Goal: Task Accomplishment & Management: Use online tool/utility

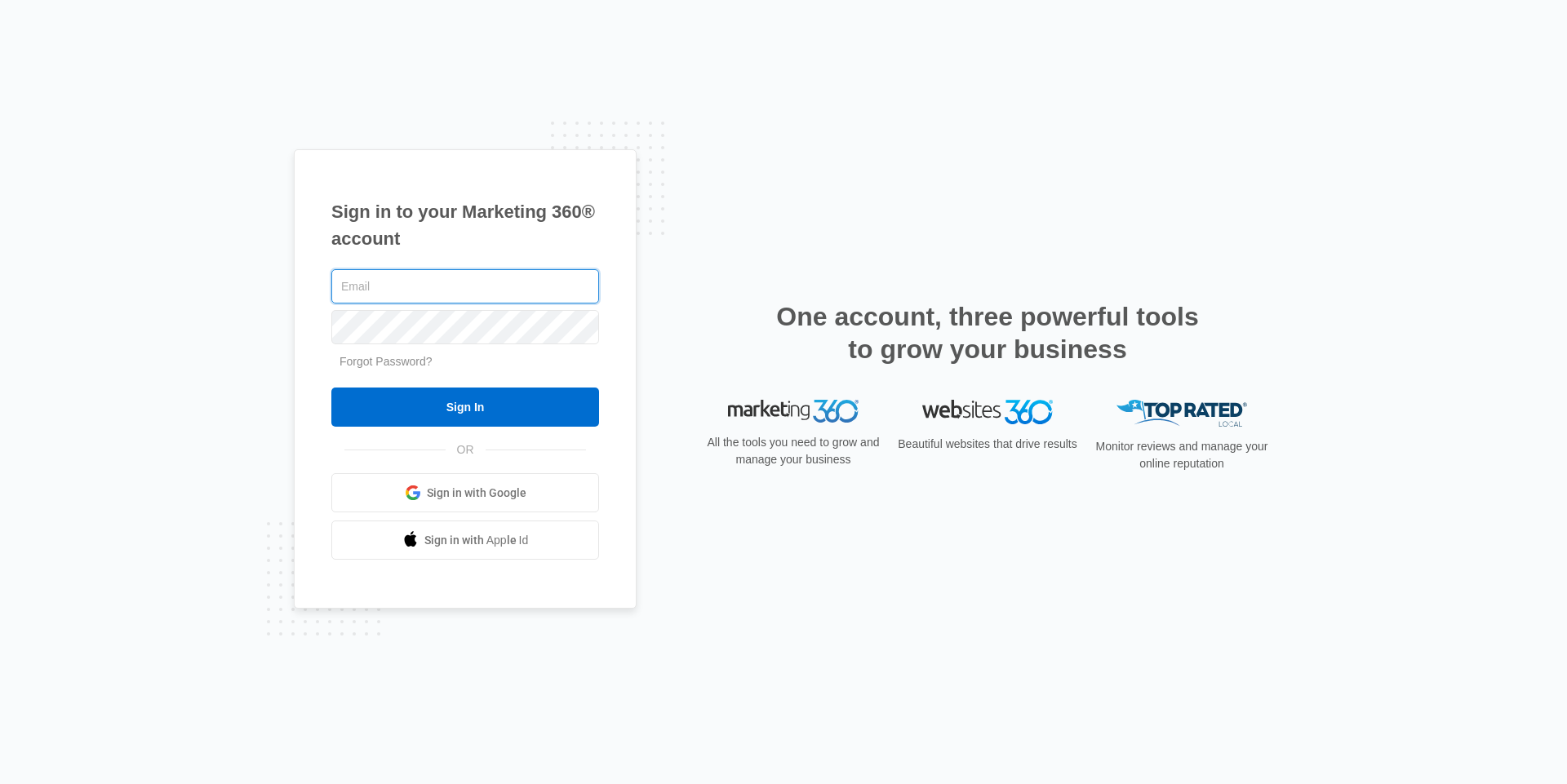
click at [437, 291] on input "text" at bounding box center [465, 286] width 268 height 35
type input "[PERSON_NAME][EMAIL_ADDRESS][DOMAIN_NAME]"
click at [635, 494] on div "Sign in to your Marketing 360® account [PERSON_NAME][EMAIL_ADDRESS][DOMAIN_NAME…" at bounding box center [465, 380] width 343 height 460
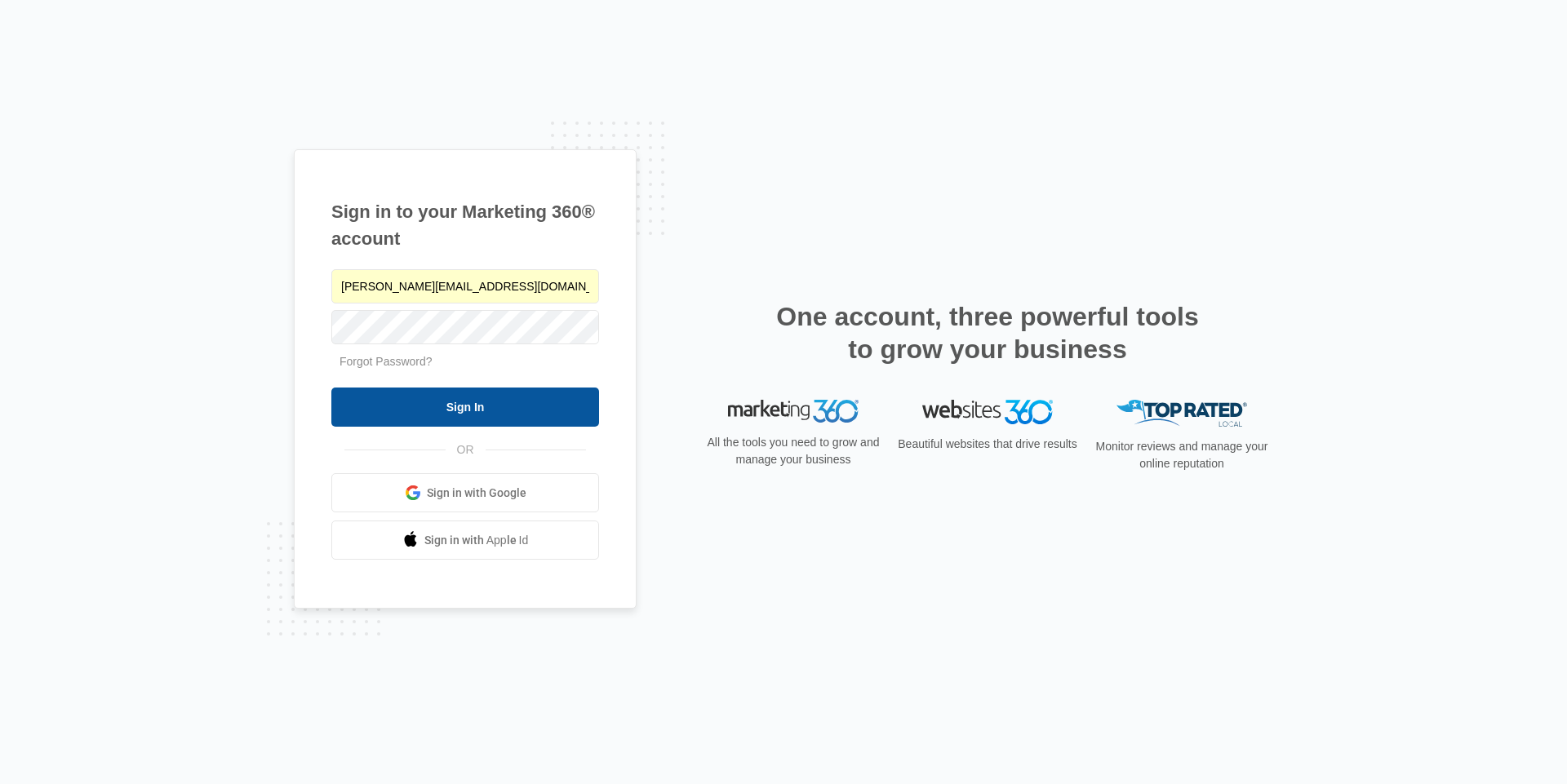
click at [437, 421] on input "Sign In" at bounding box center [465, 407] width 268 height 39
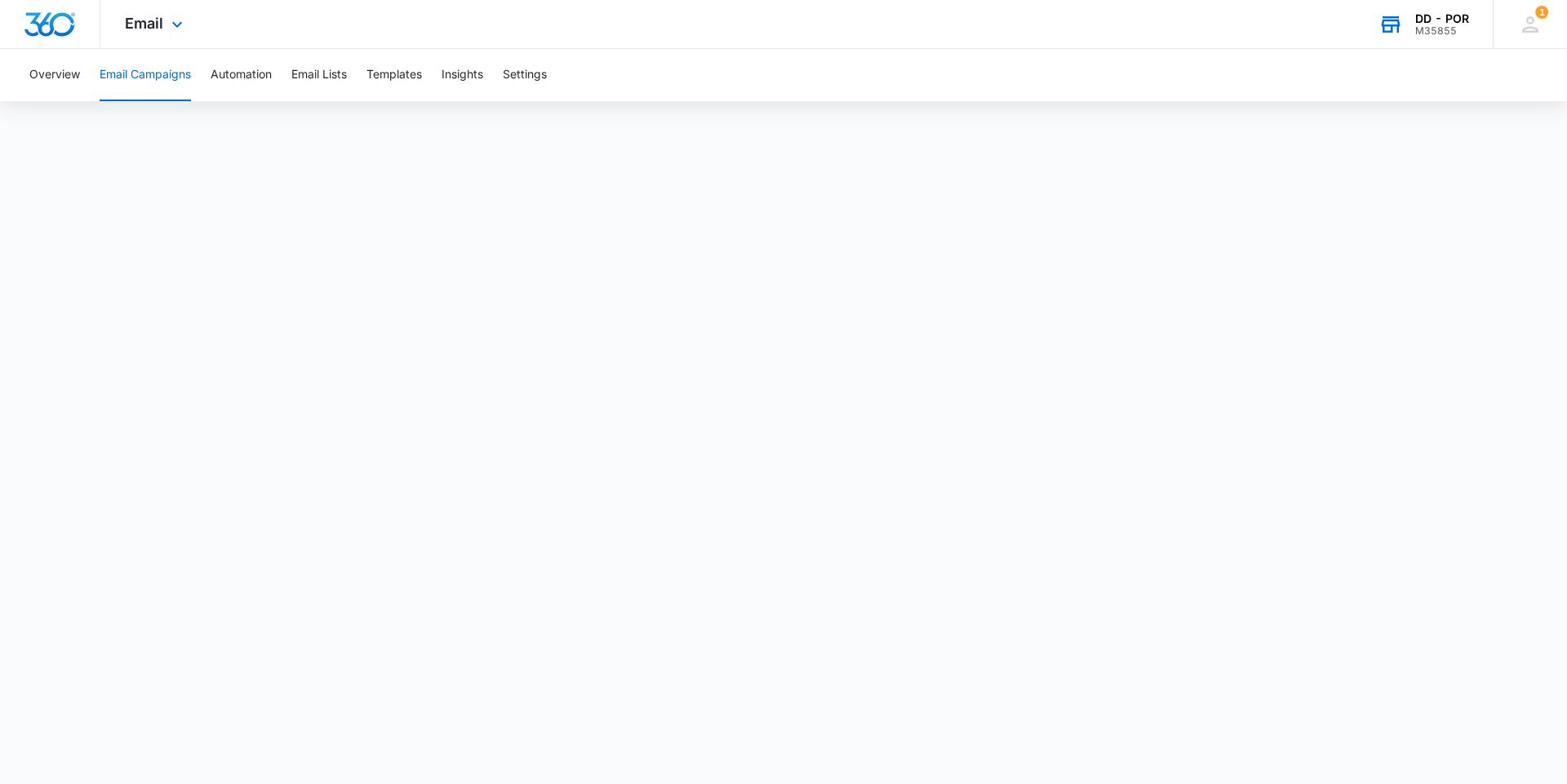
click at [1453, 34] on div "M35855" at bounding box center [1442, 30] width 54 height 11
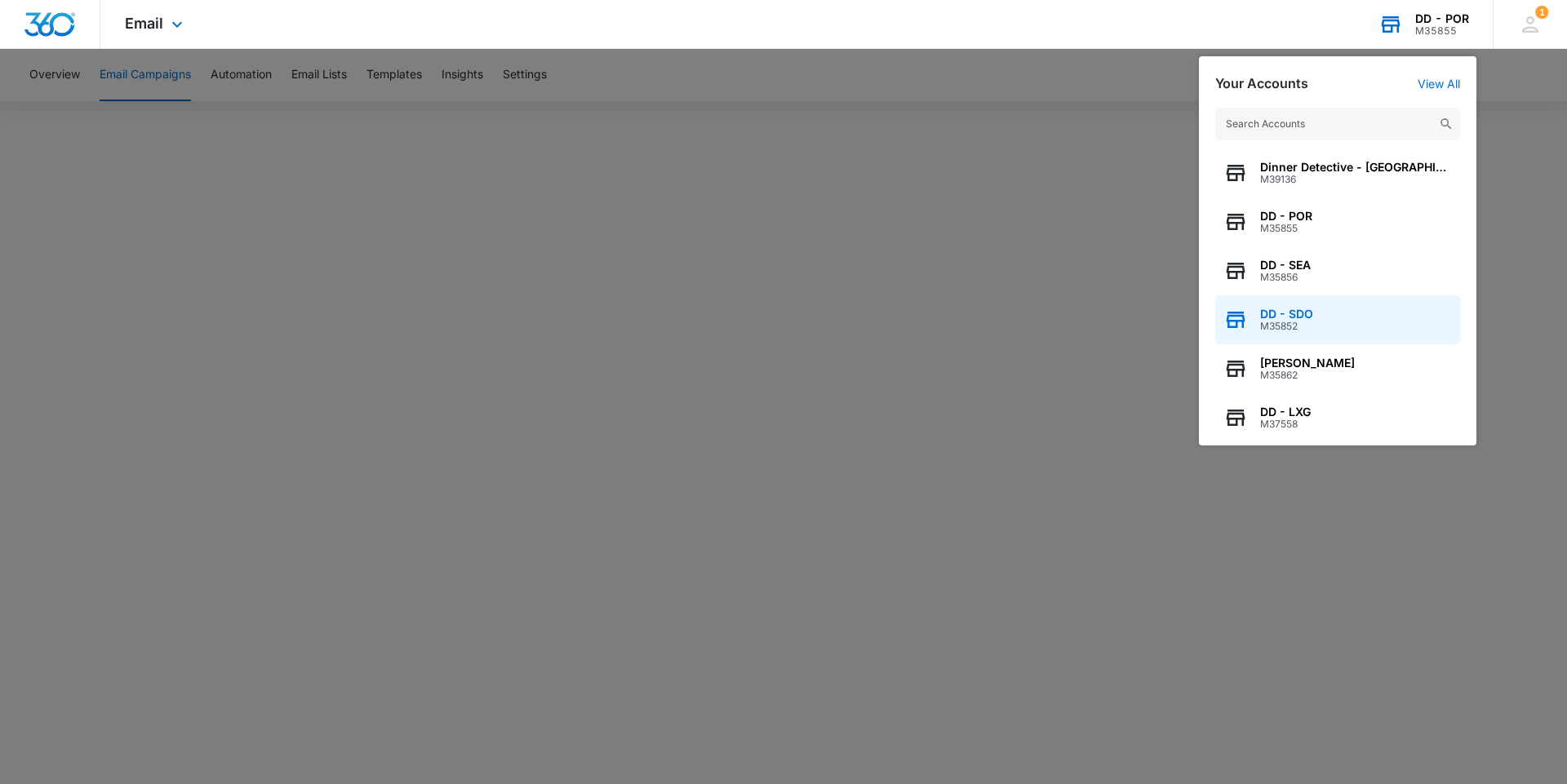
click at [1307, 326] on span "M35852" at bounding box center [1286, 326] width 53 height 11
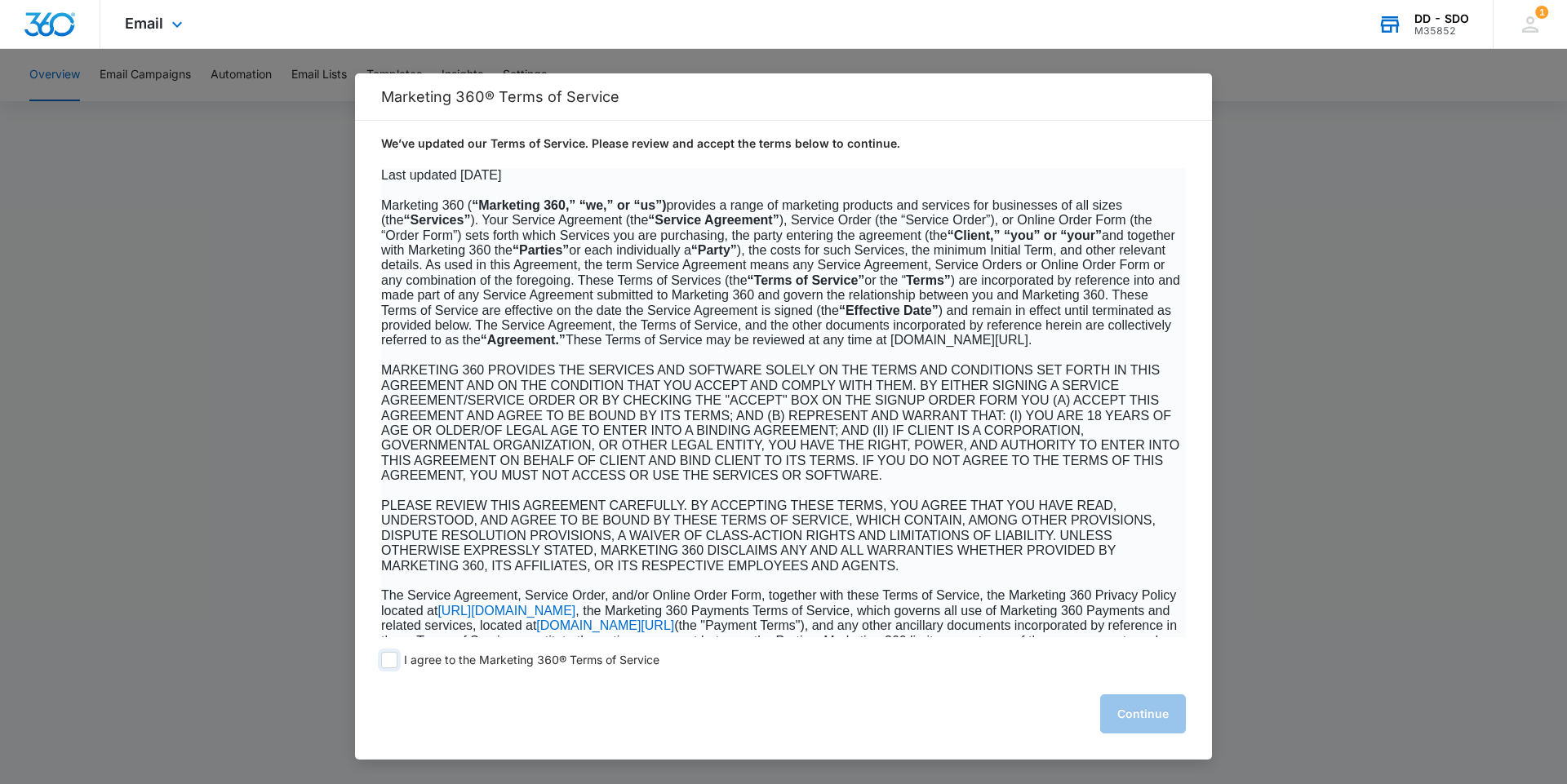
click at [389, 663] on span at bounding box center [389, 659] width 16 height 16
click at [389, 663] on input "I agree to the Marketing 360® Terms of Service" at bounding box center [389, 659] width 16 height 16
checkbox input "true"
click at [1137, 698] on button "Continue" at bounding box center [1143, 713] width 86 height 39
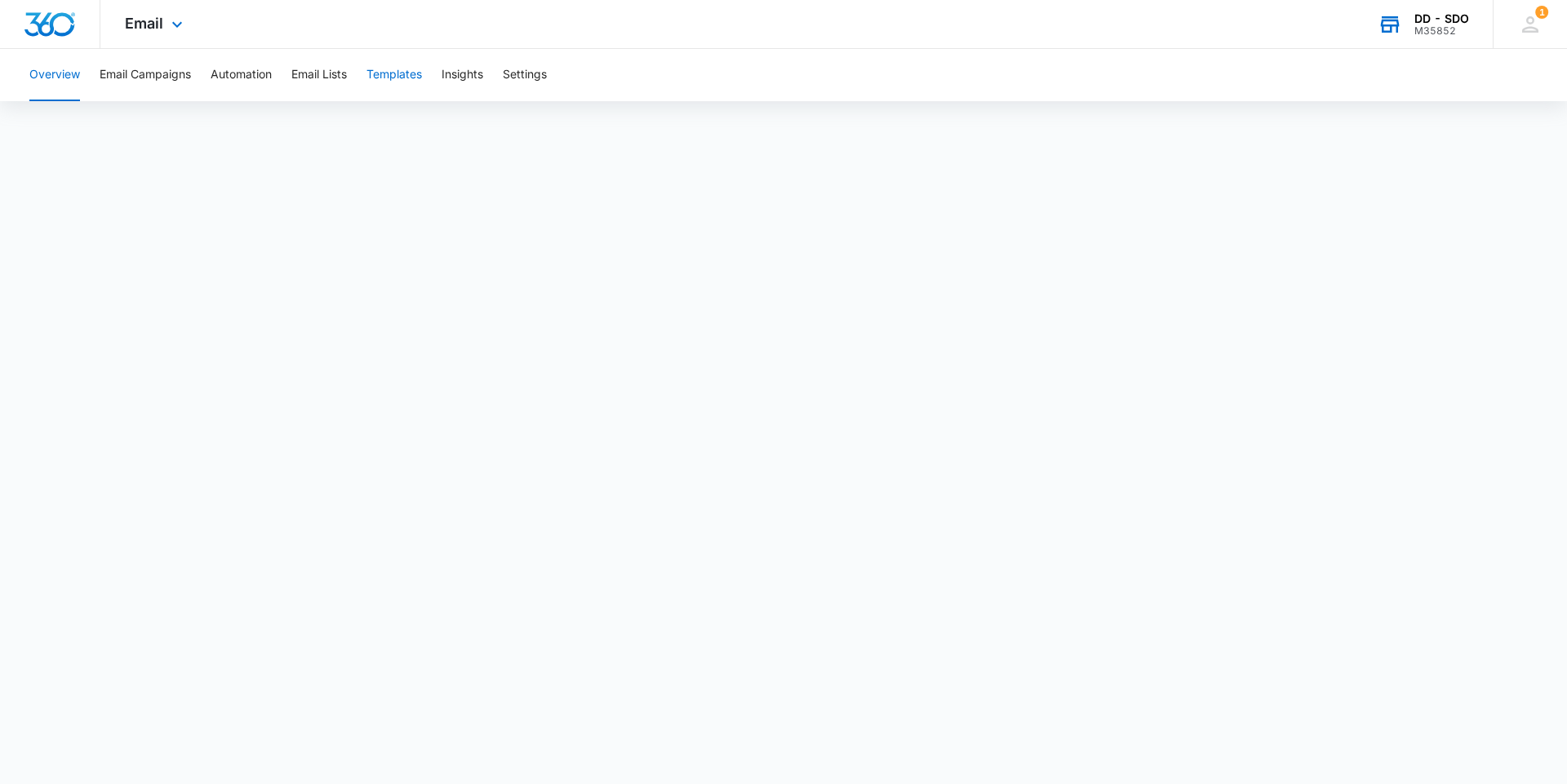
click at [395, 80] on button "Templates" at bounding box center [394, 75] width 55 height 52
click at [158, 80] on button "Email Campaigns" at bounding box center [145, 75] width 92 height 52
